Goal: Transaction & Acquisition: Book appointment/travel/reservation

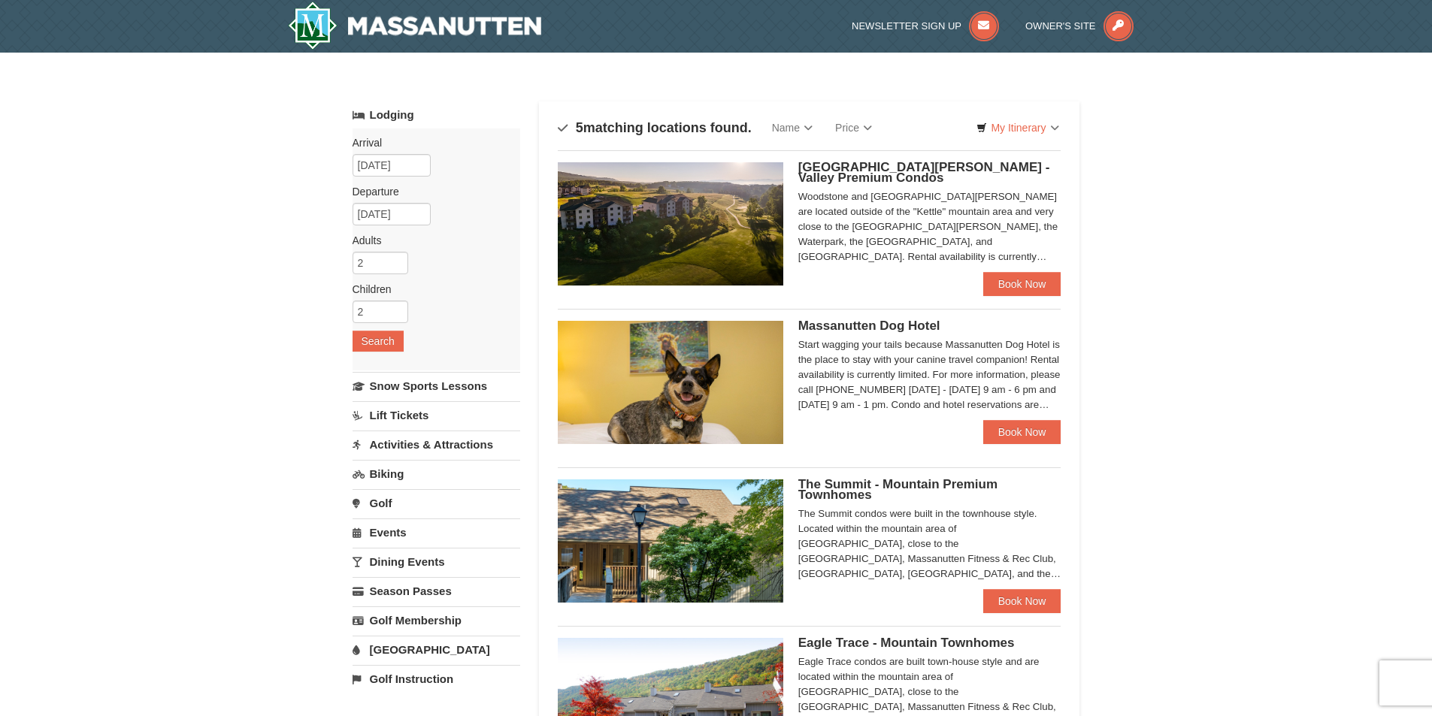
click at [912, 330] on span "Massanutten Dog Hotel" at bounding box center [869, 326] width 142 height 14
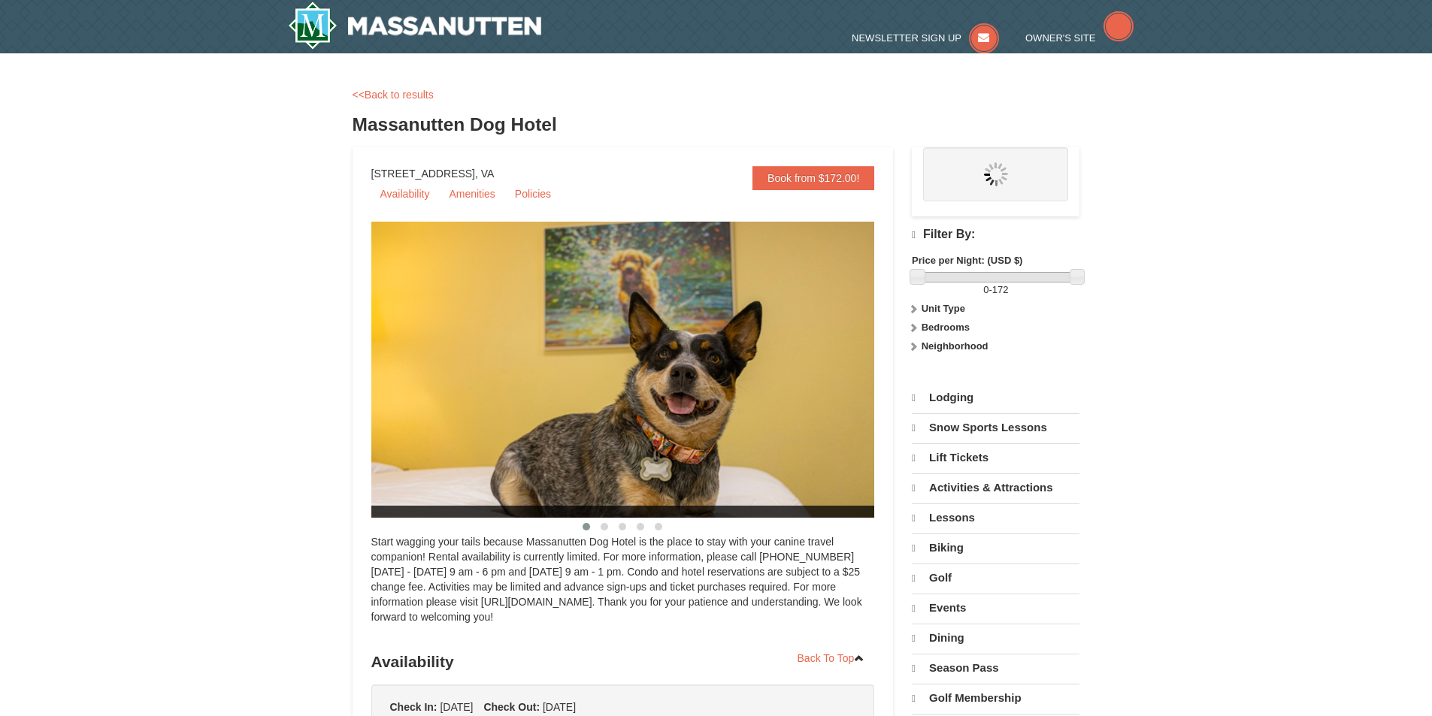
select select "9"
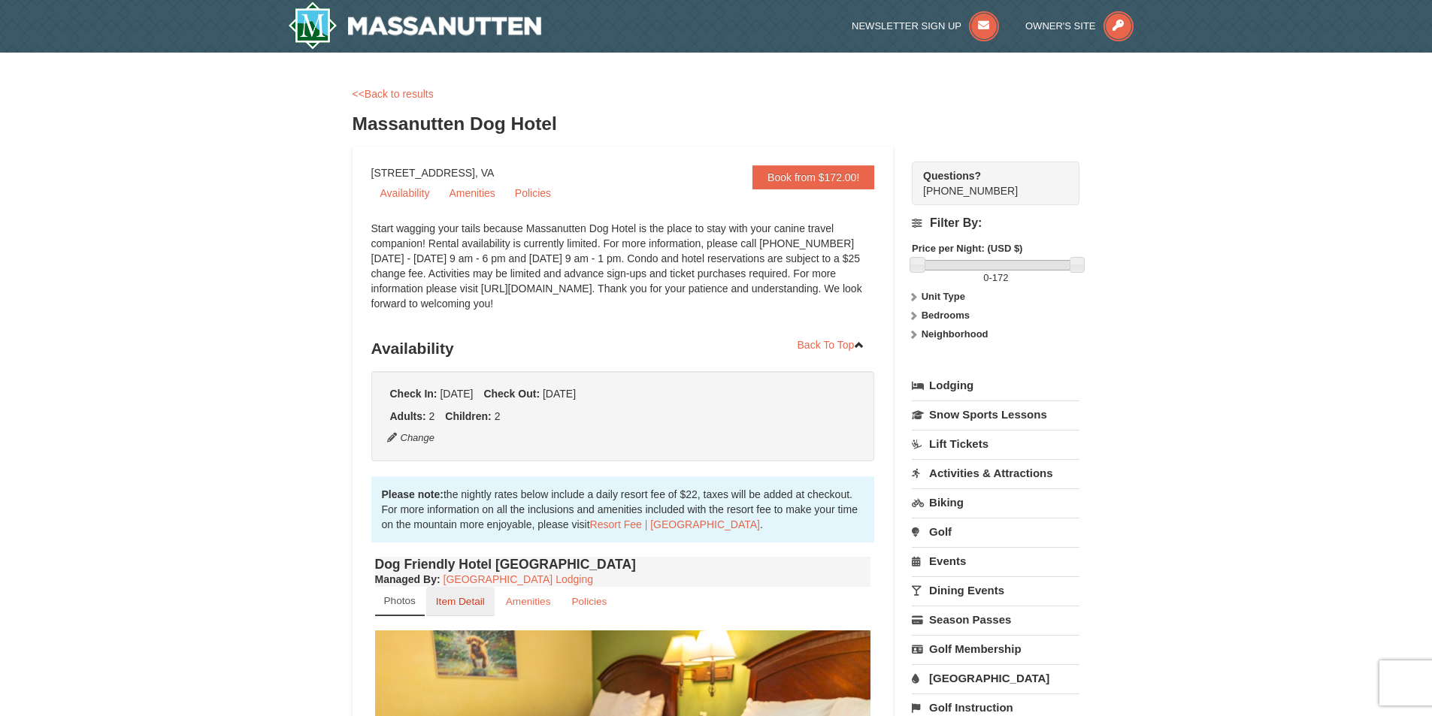
click at [474, 607] on small "Item Detail" at bounding box center [460, 601] width 49 height 11
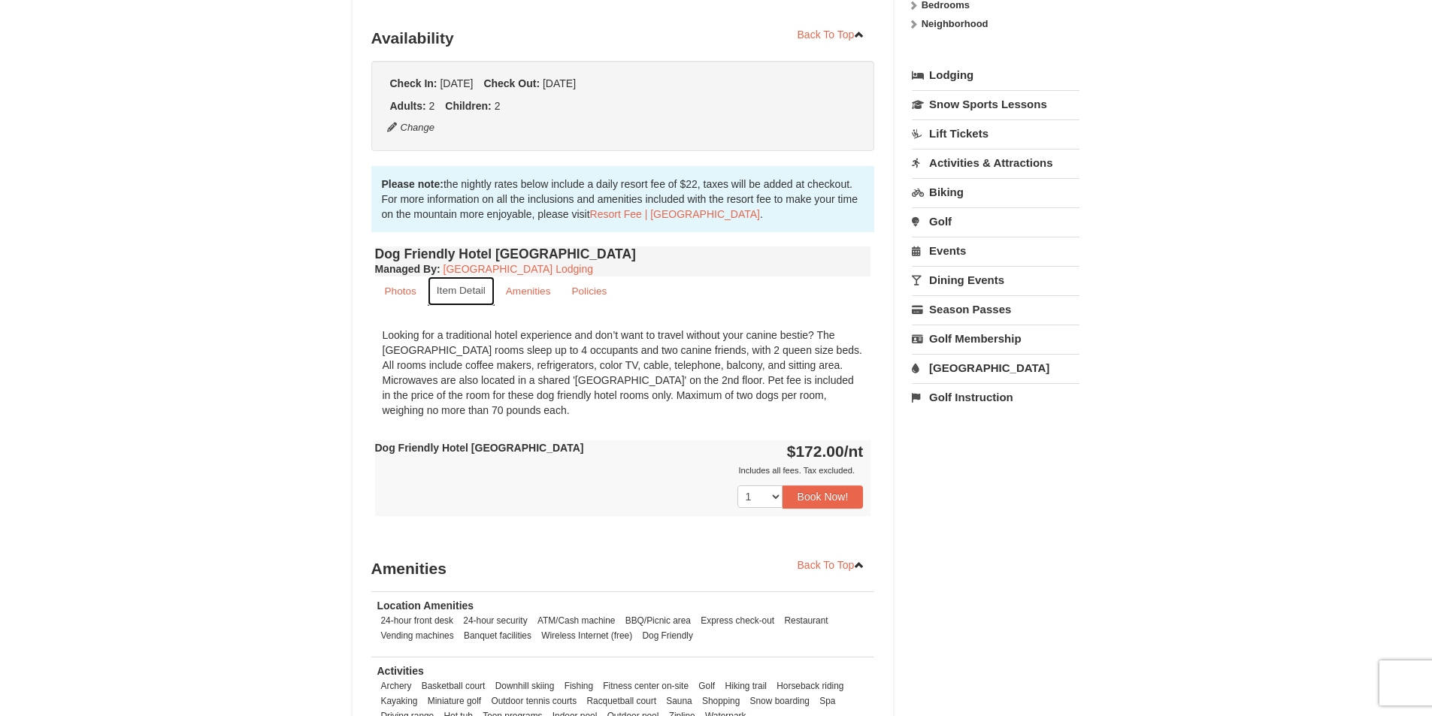
scroll to position [341, 0]
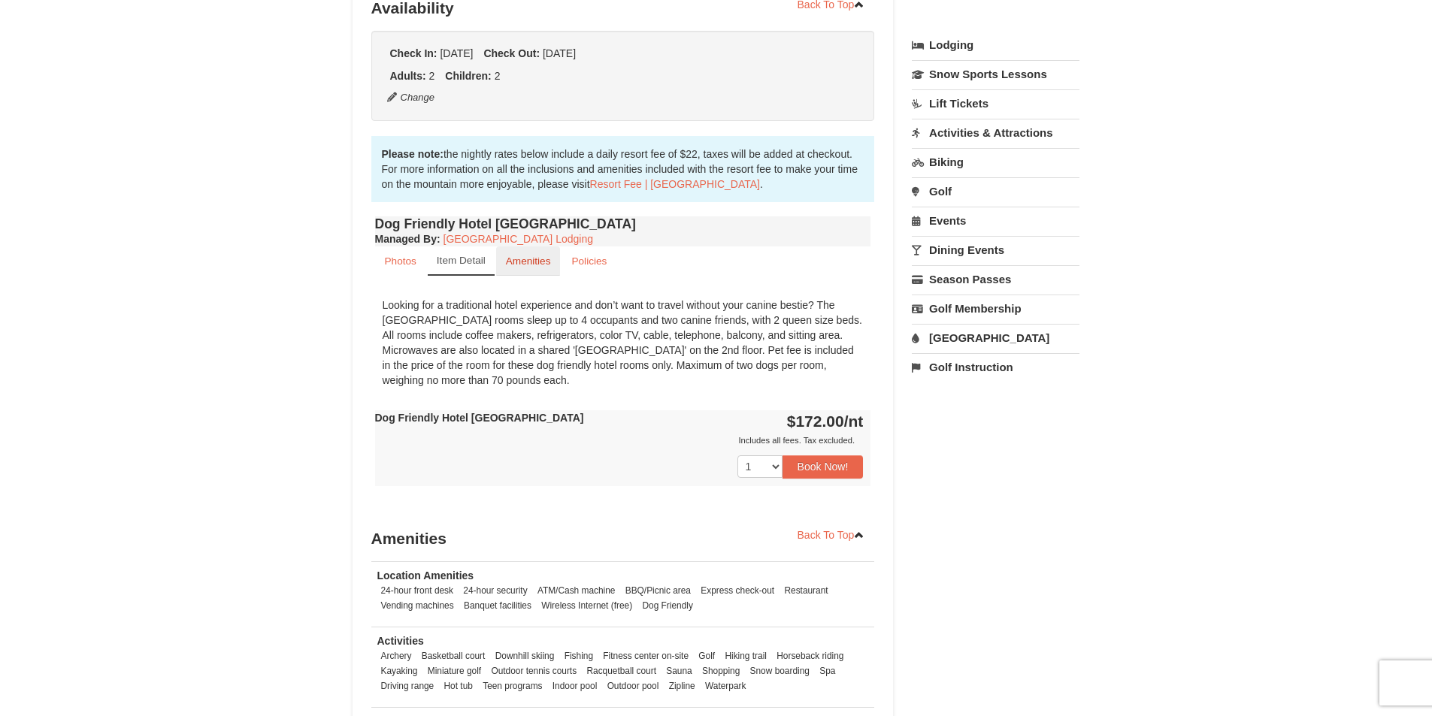
click at [544, 256] on small "Amenities" at bounding box center [528, 261] width 45 height 11
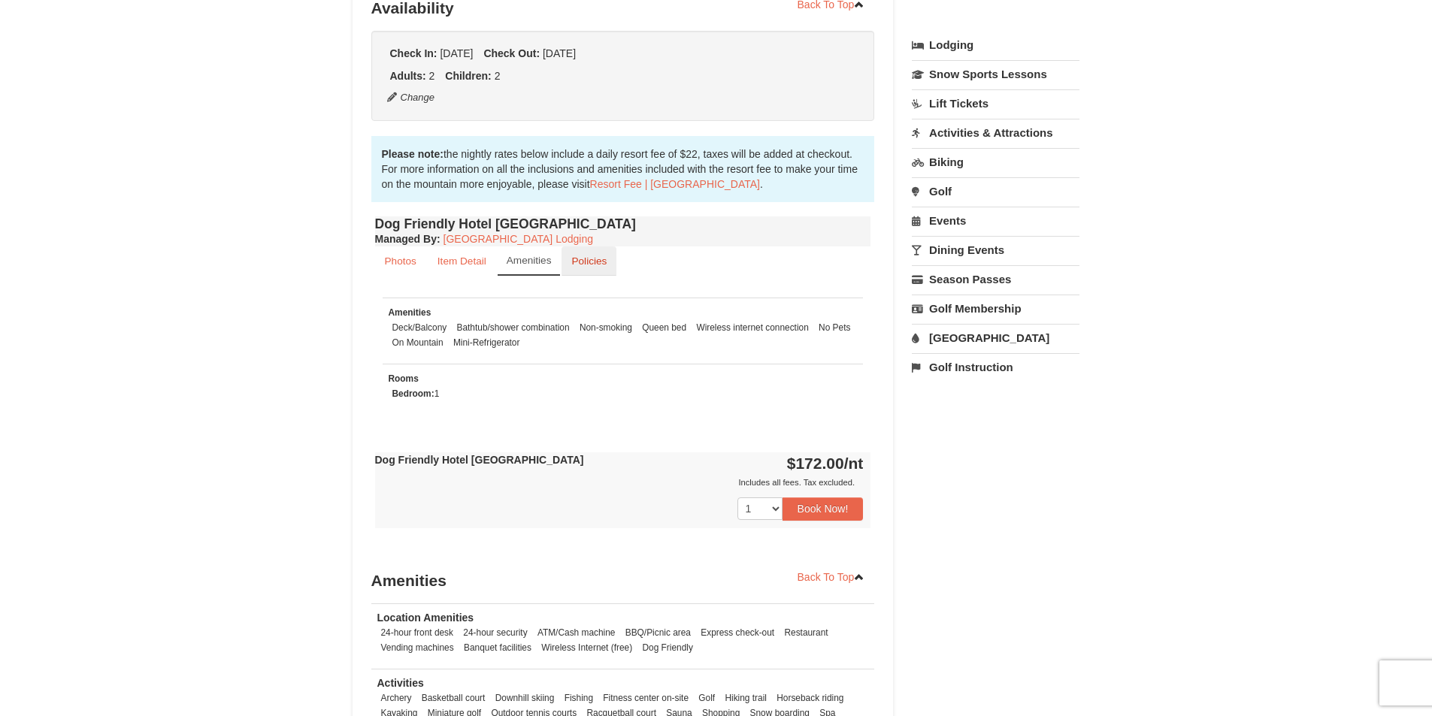
click at [574, 265] on small "Policies" at bounding box center [588, 261] width 35 height 11
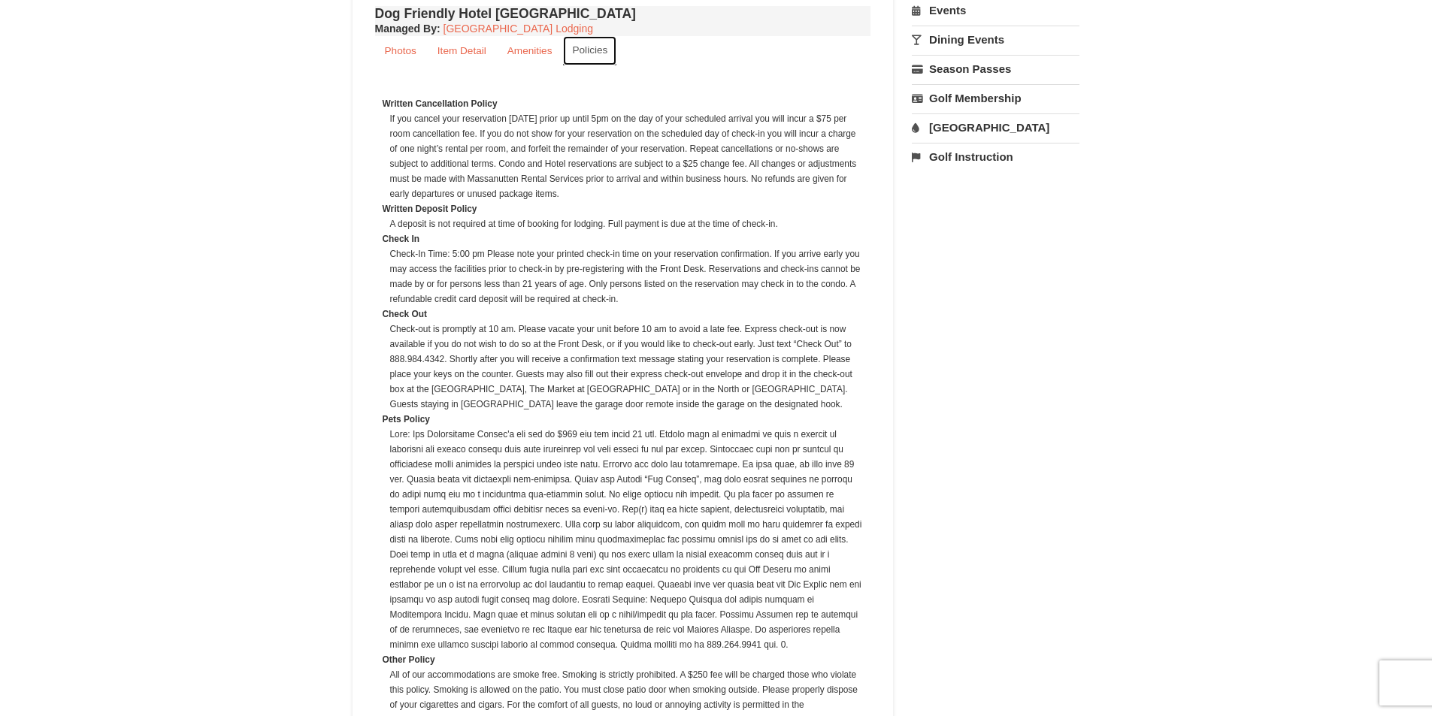
scroll to position [0, 0]
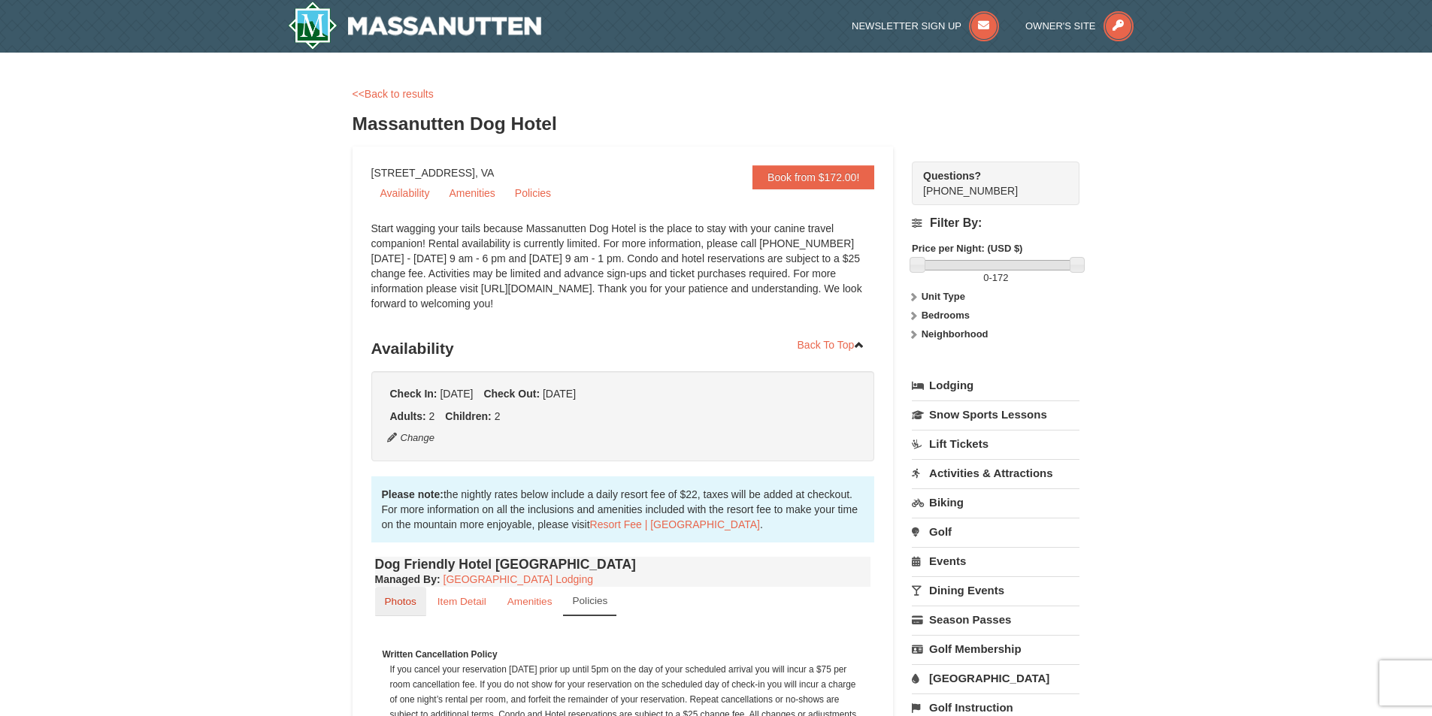
click at [404, 604] on small "Photos" at bounding box center [401, 601] width 32 height 11
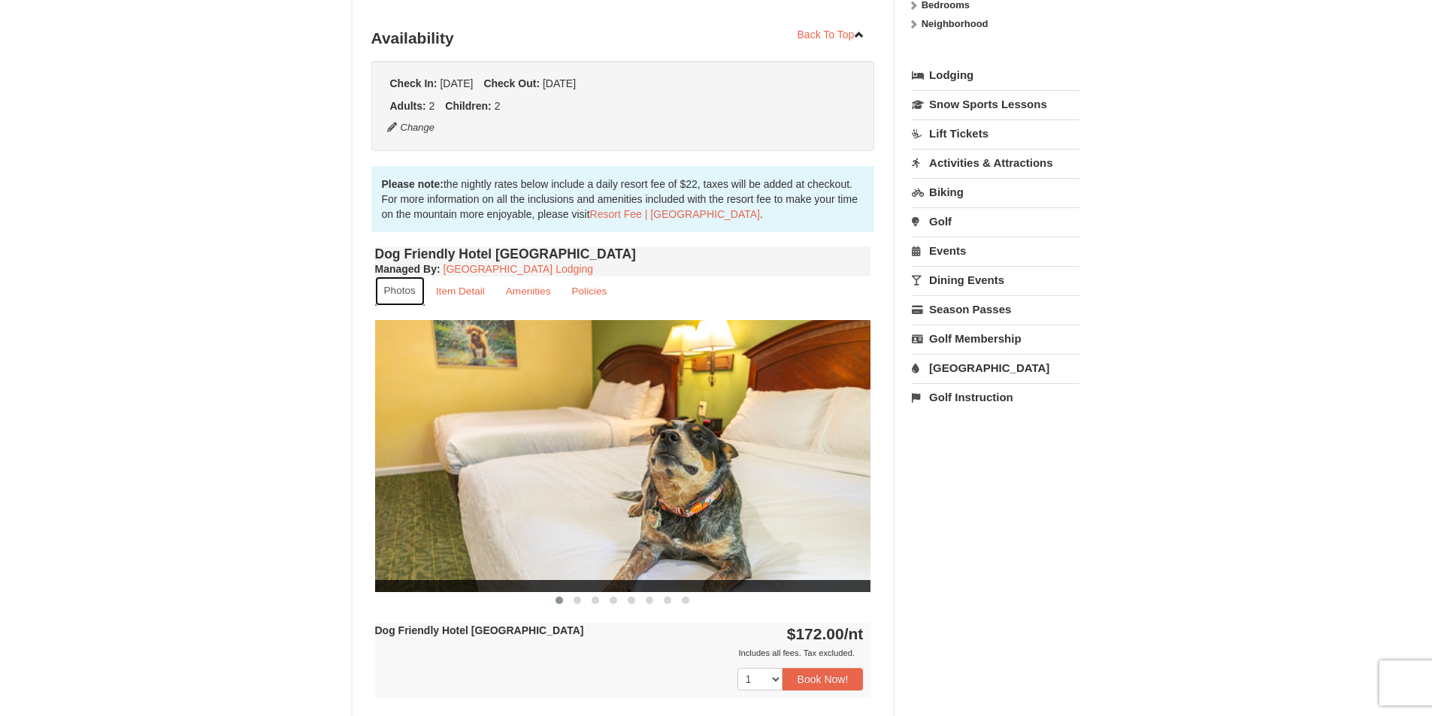
scroll to position [321, 0]
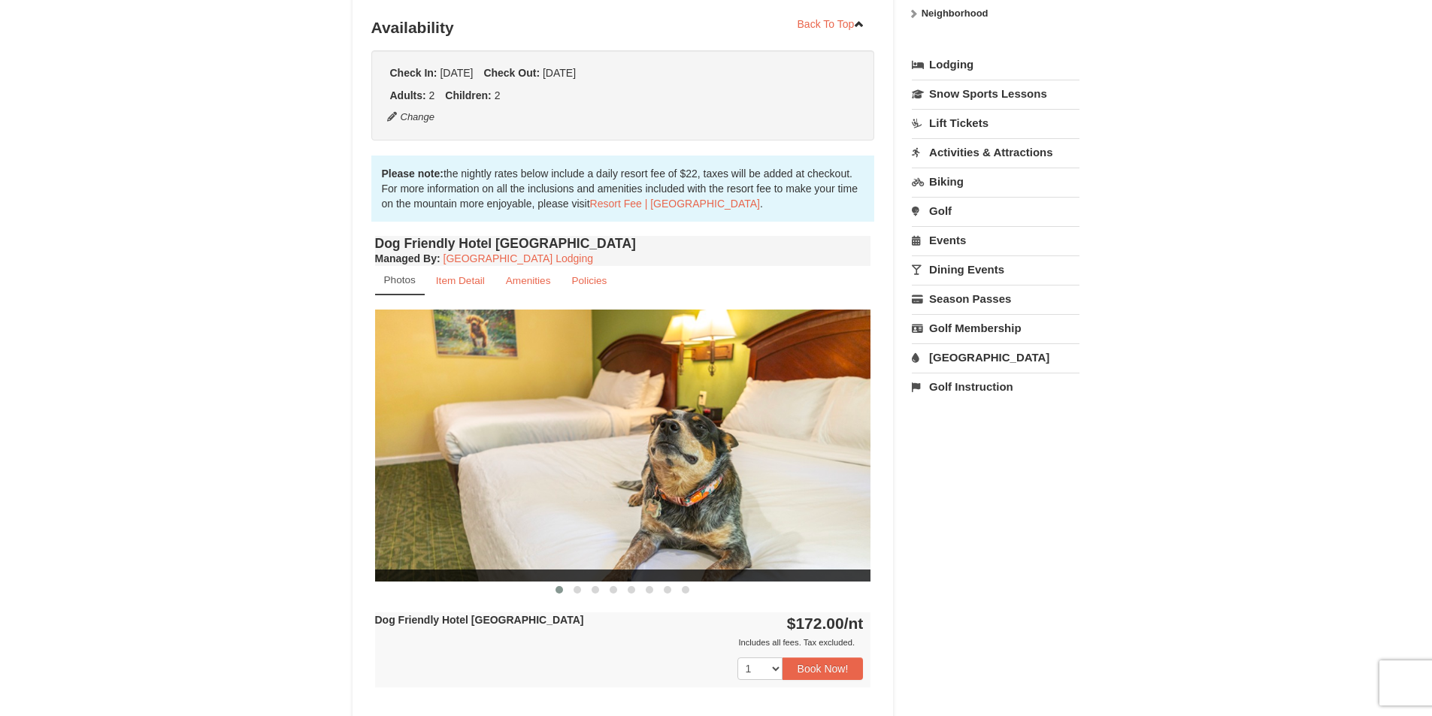
click at [686, 516] on img at bounding box center [623, 445] width 496 height 271
click at [576, 590] on span at bounding box center [578, 590] width 8 height 8
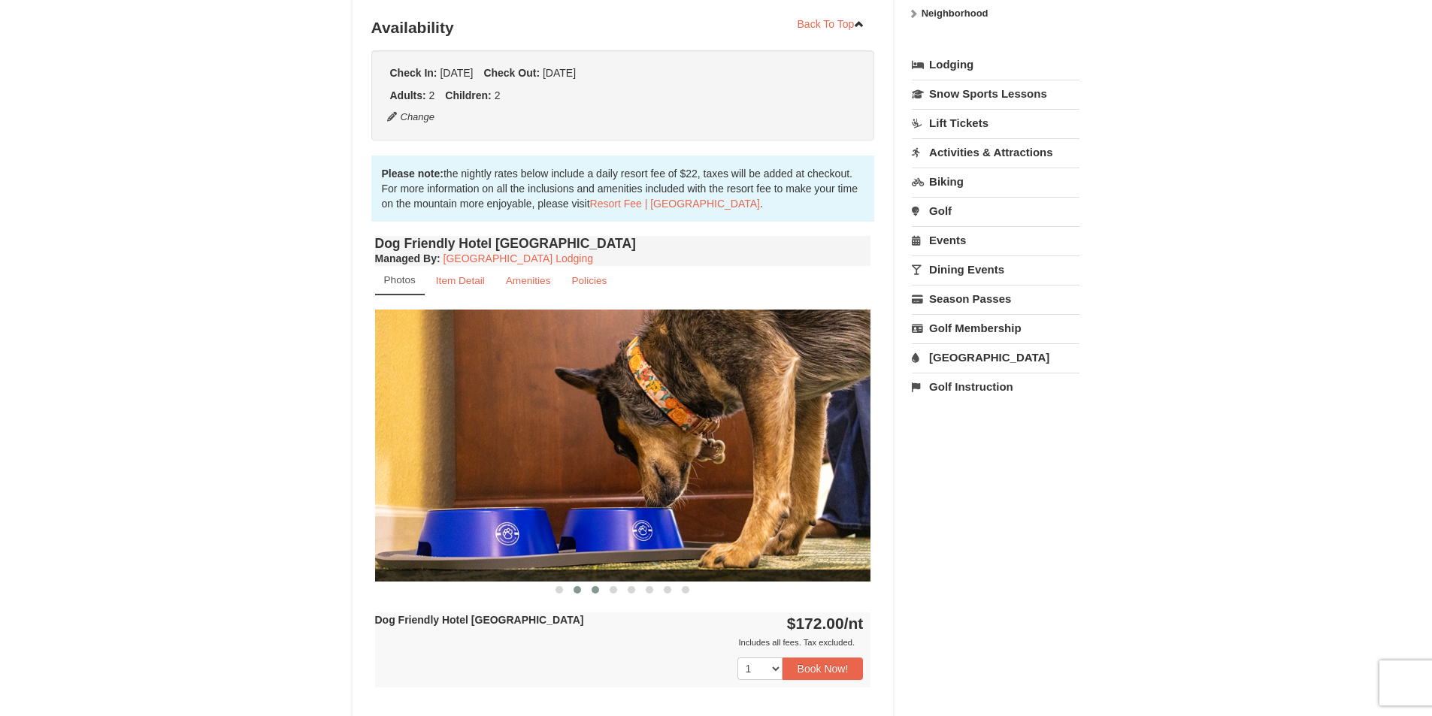
click at [595, 590] on span at bounding box center [596, 590] width 8 height 8
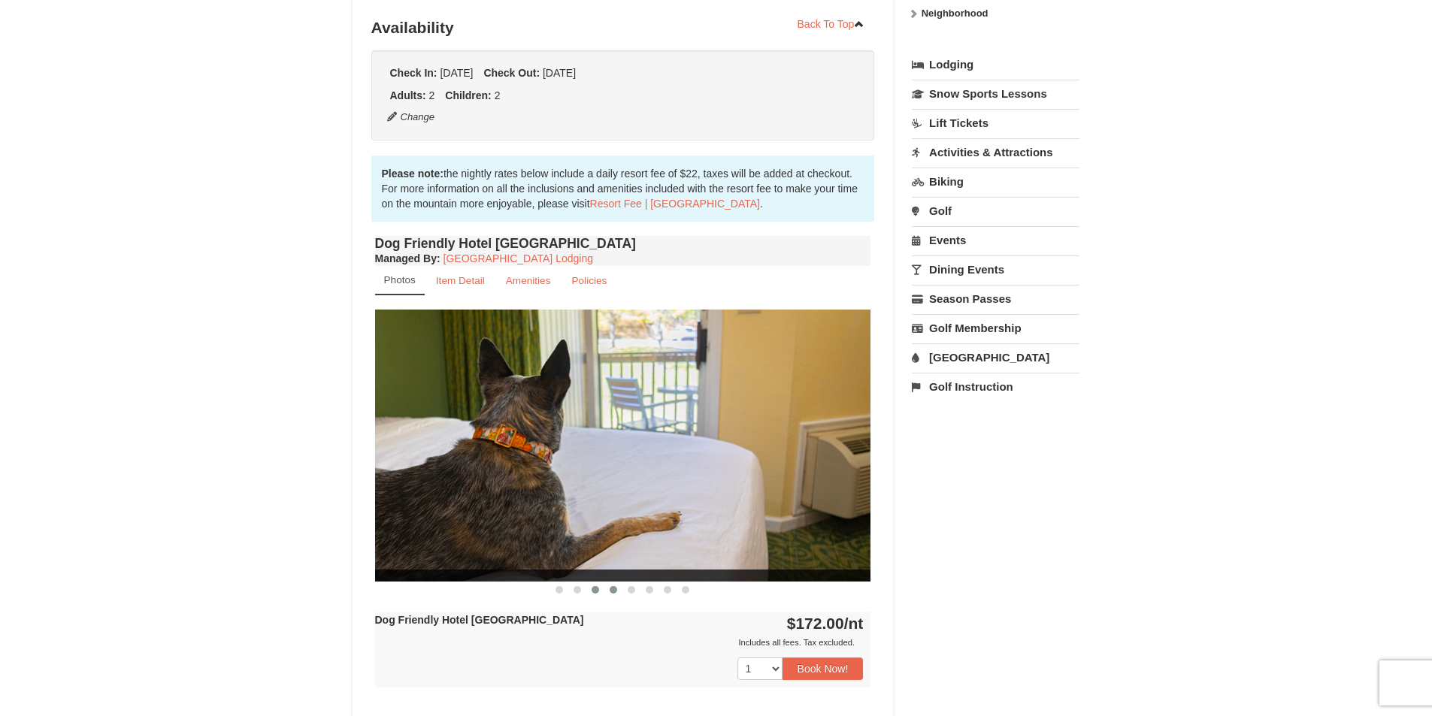
click at [617, 589] on span at bounding box center [614, 590] width 8 height 8
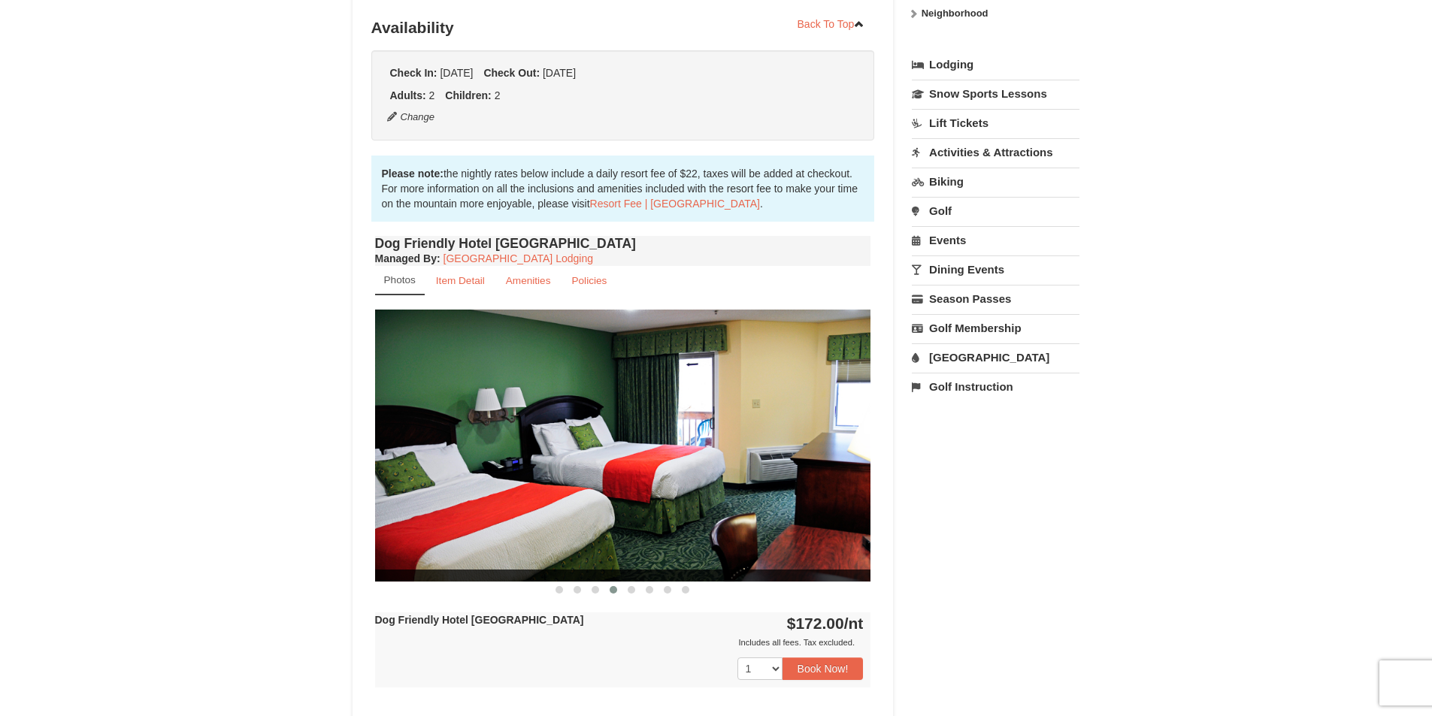
click at [622, 589] on button at bounding box center [613, 590] width 18 height 15
click at [632, 587] on span at bounding box center [632, 590] width 8 height 8
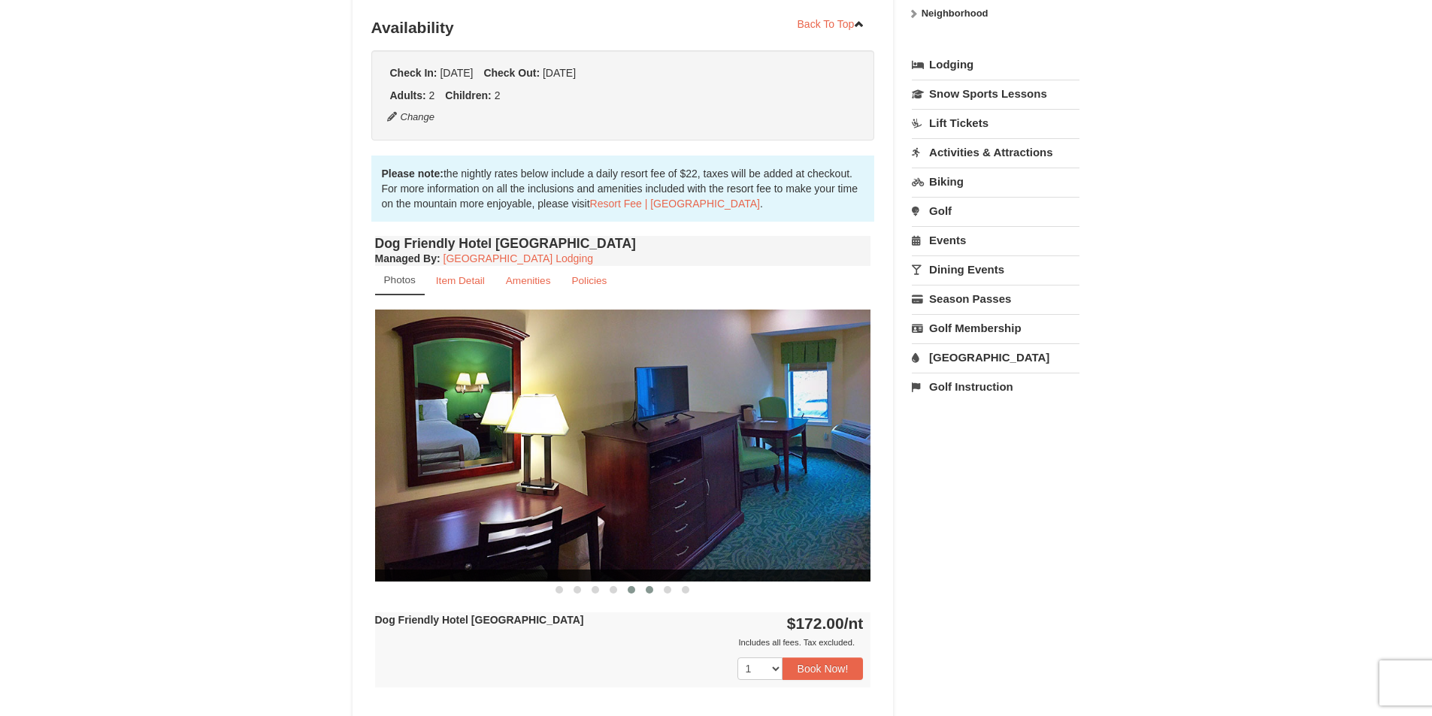
click at [652, 589] on span at bounding box center [650, 590] width 8 height 8
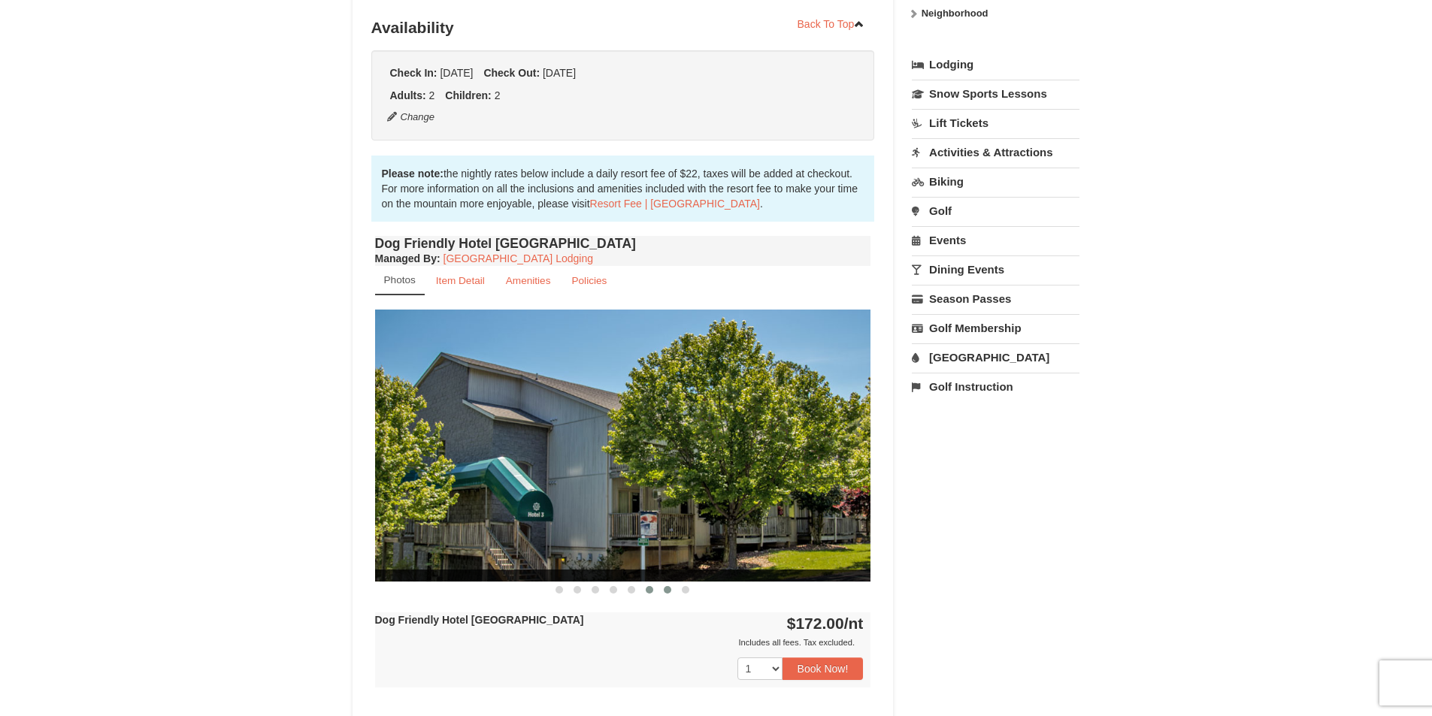
click at [667, 589] on span at bounding box center [668, 590] width 8 height 8
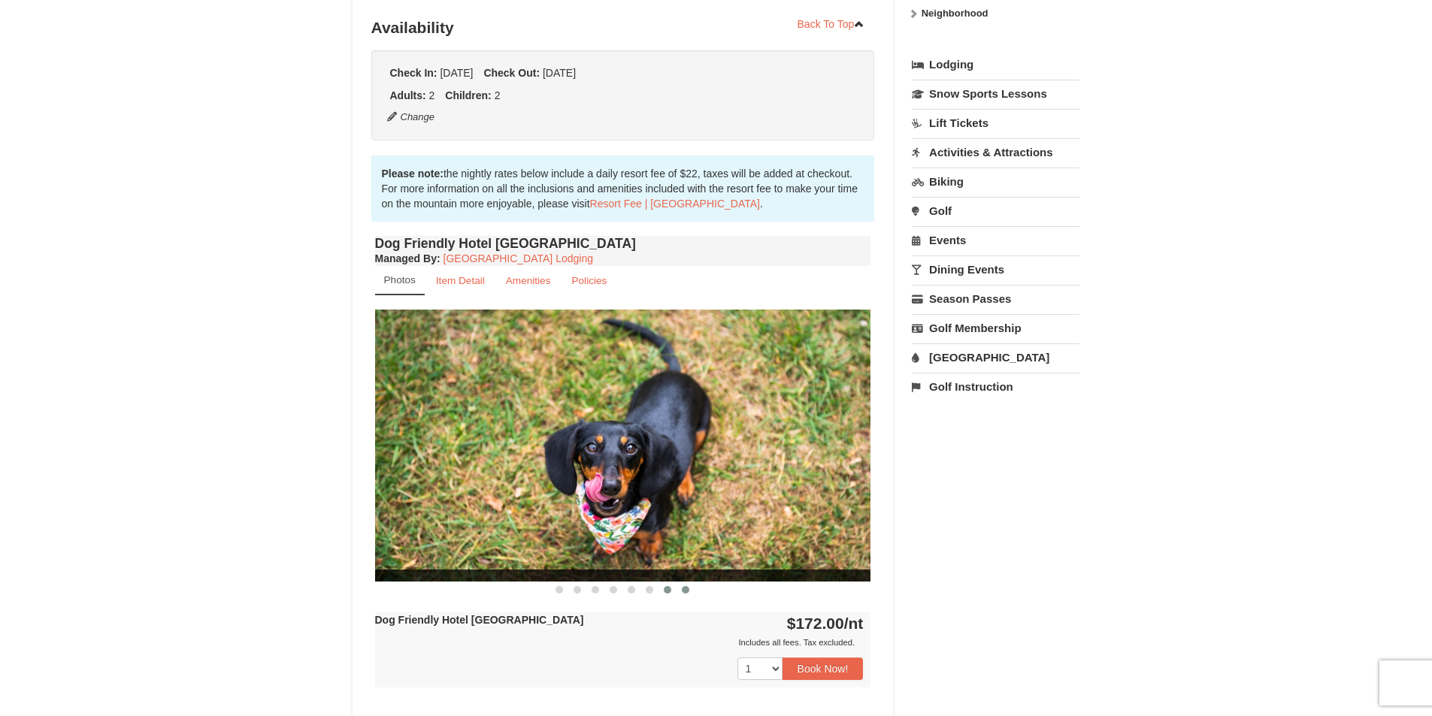
click at [686, 592] on span at bounding box center [686, 590] width 8 height 8
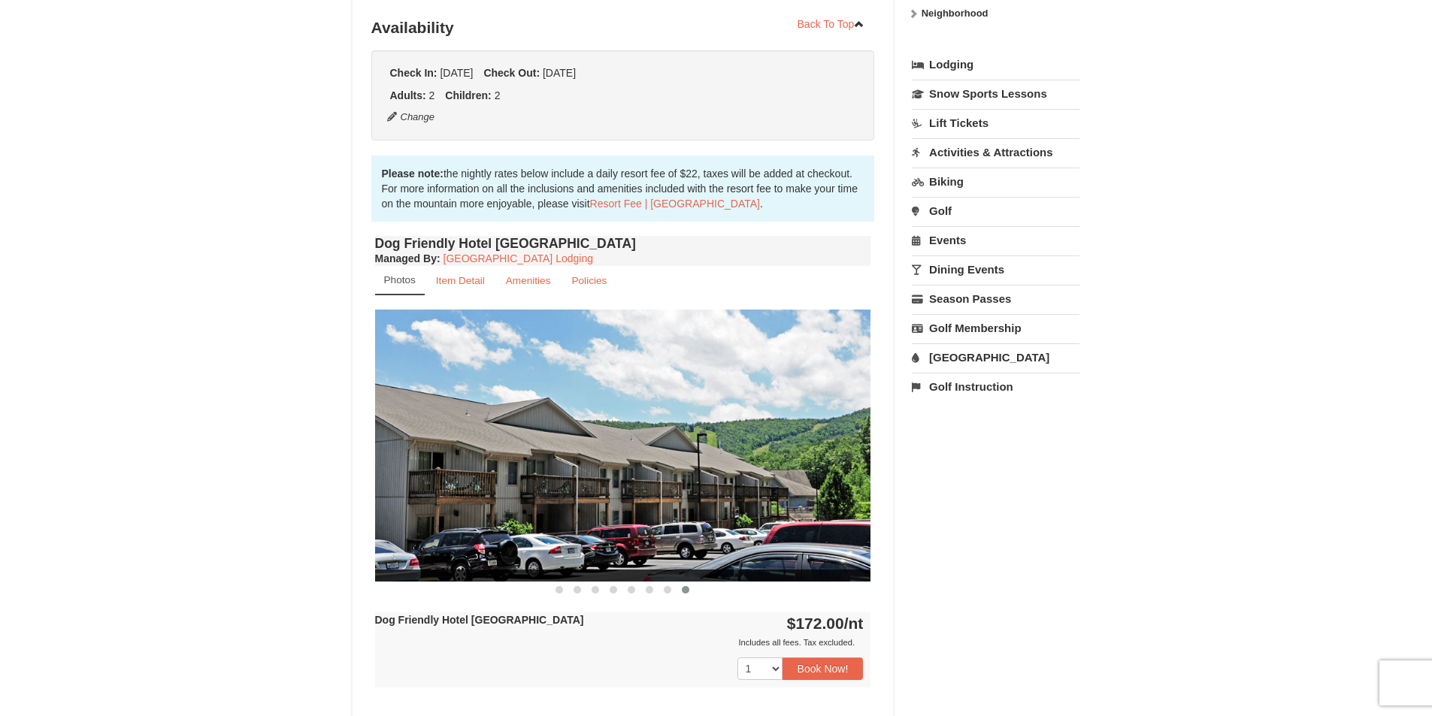
scroll to position [0, 0]
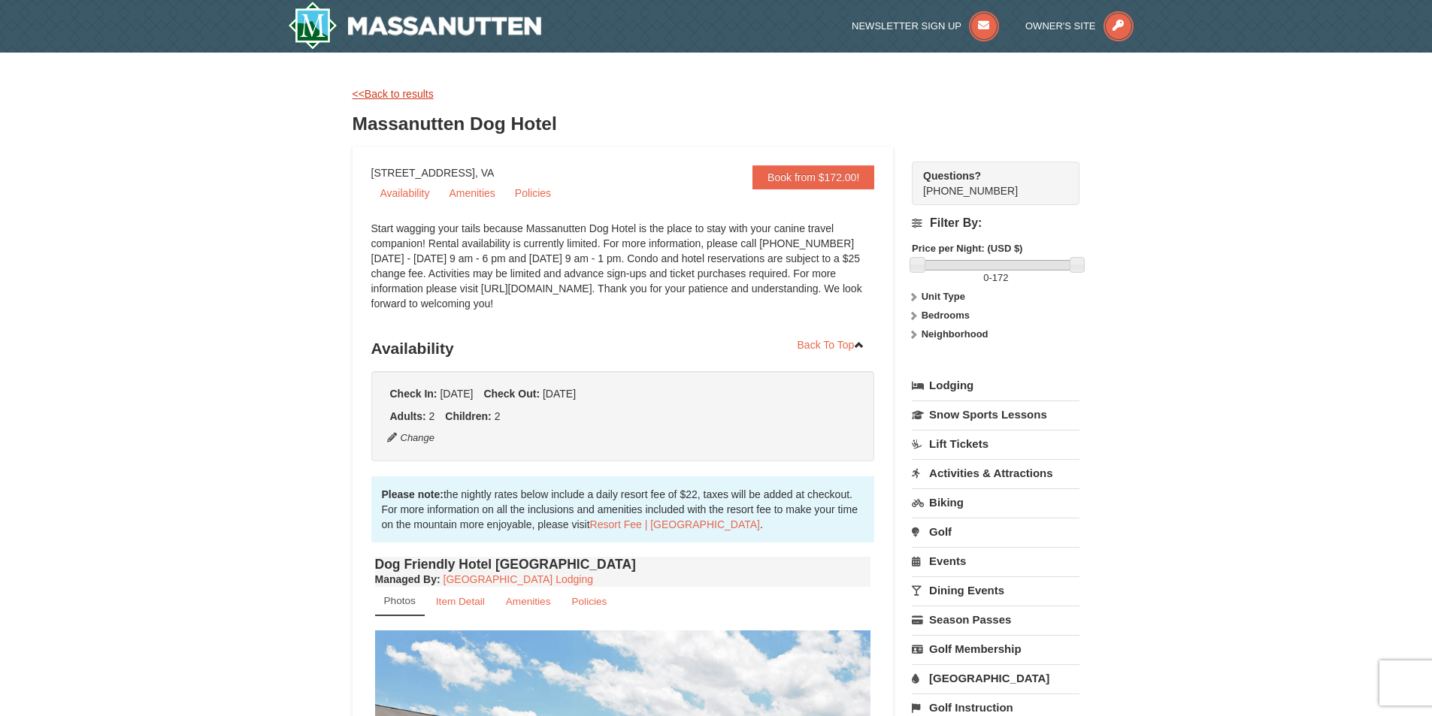
click at [365, 94] on link "<<Back to results" at bounding box center [393, 94] width 81 height 12
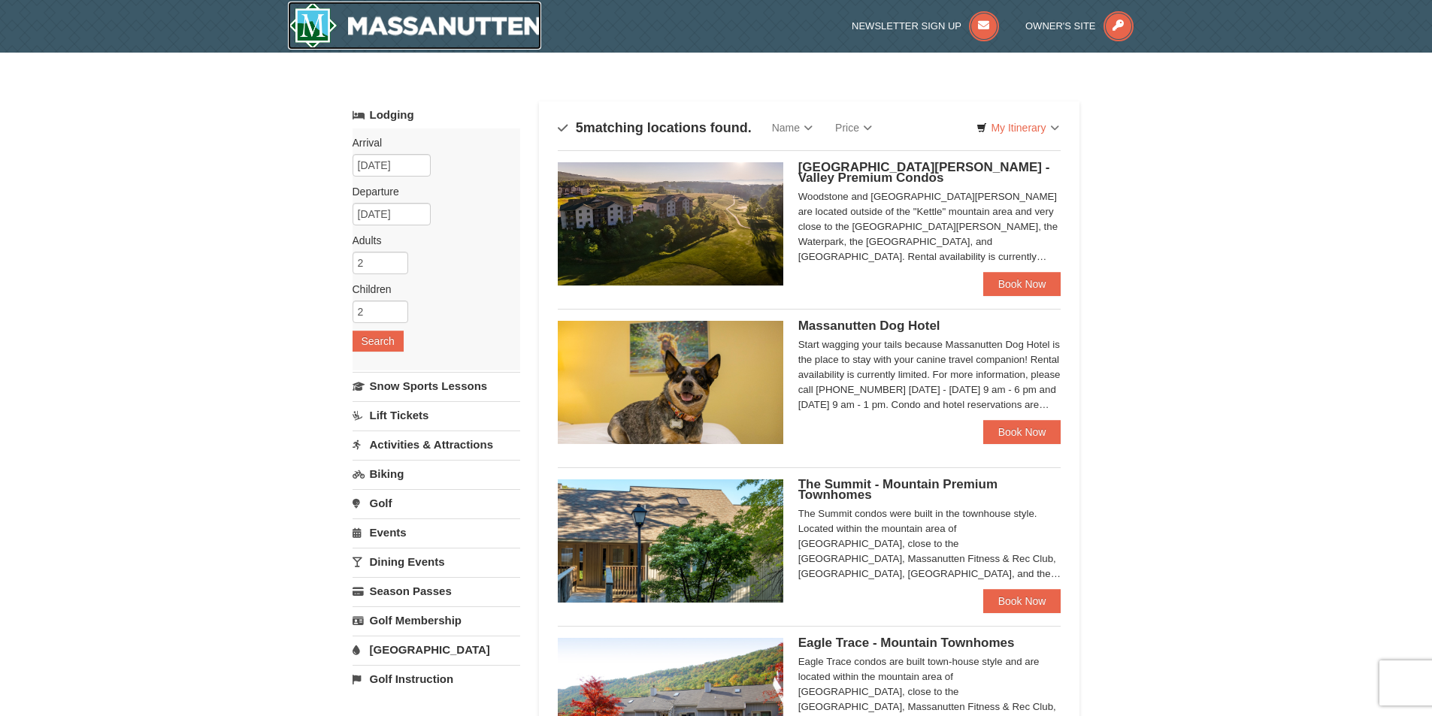
click at [385, 16] on img at bounding box center [415, 26] width 254 height 48
